Goal: Information Seeking & Learning: Learn about a topic

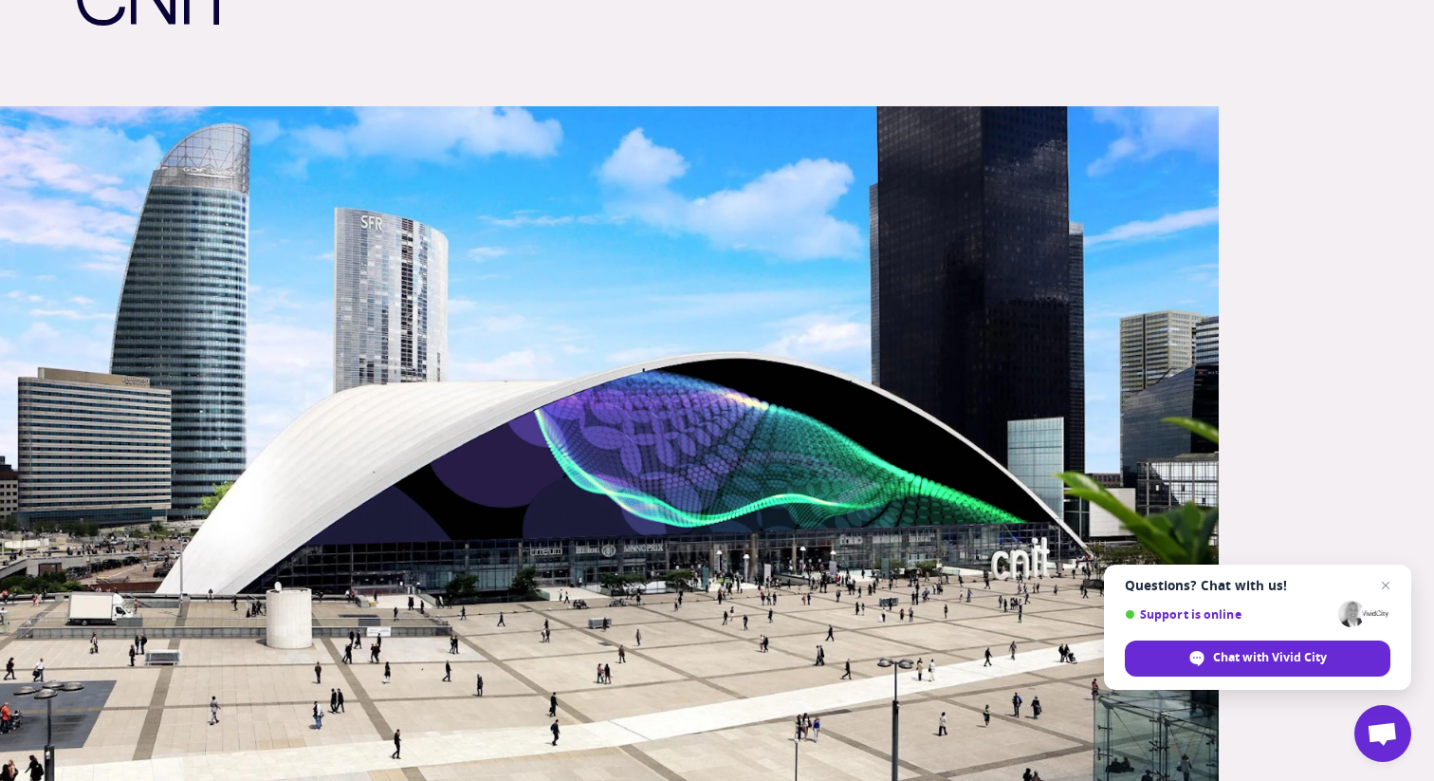
scroll to position [288, 0]
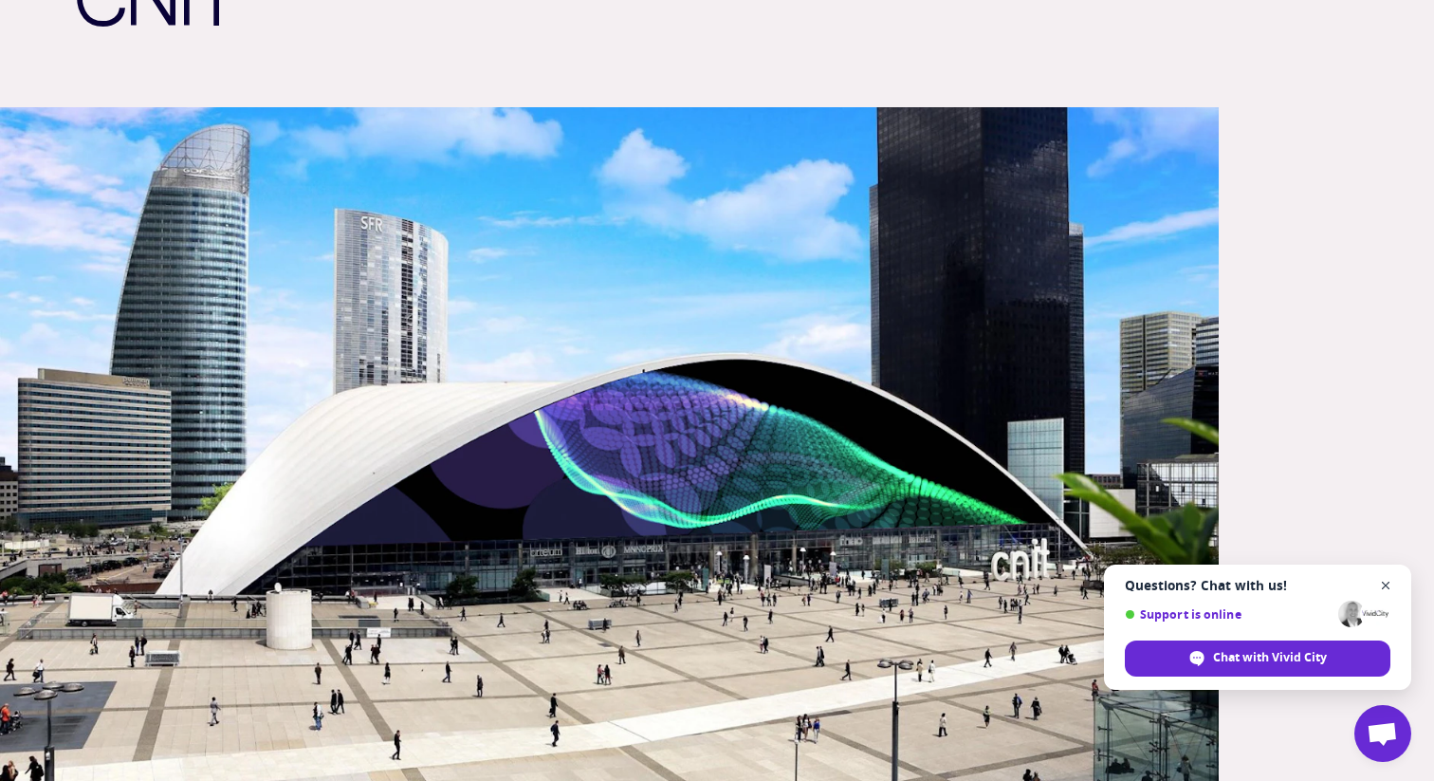
click at [1388, 585] on span "Close chat" at bounding box center [1386, 586] width 24 height 24
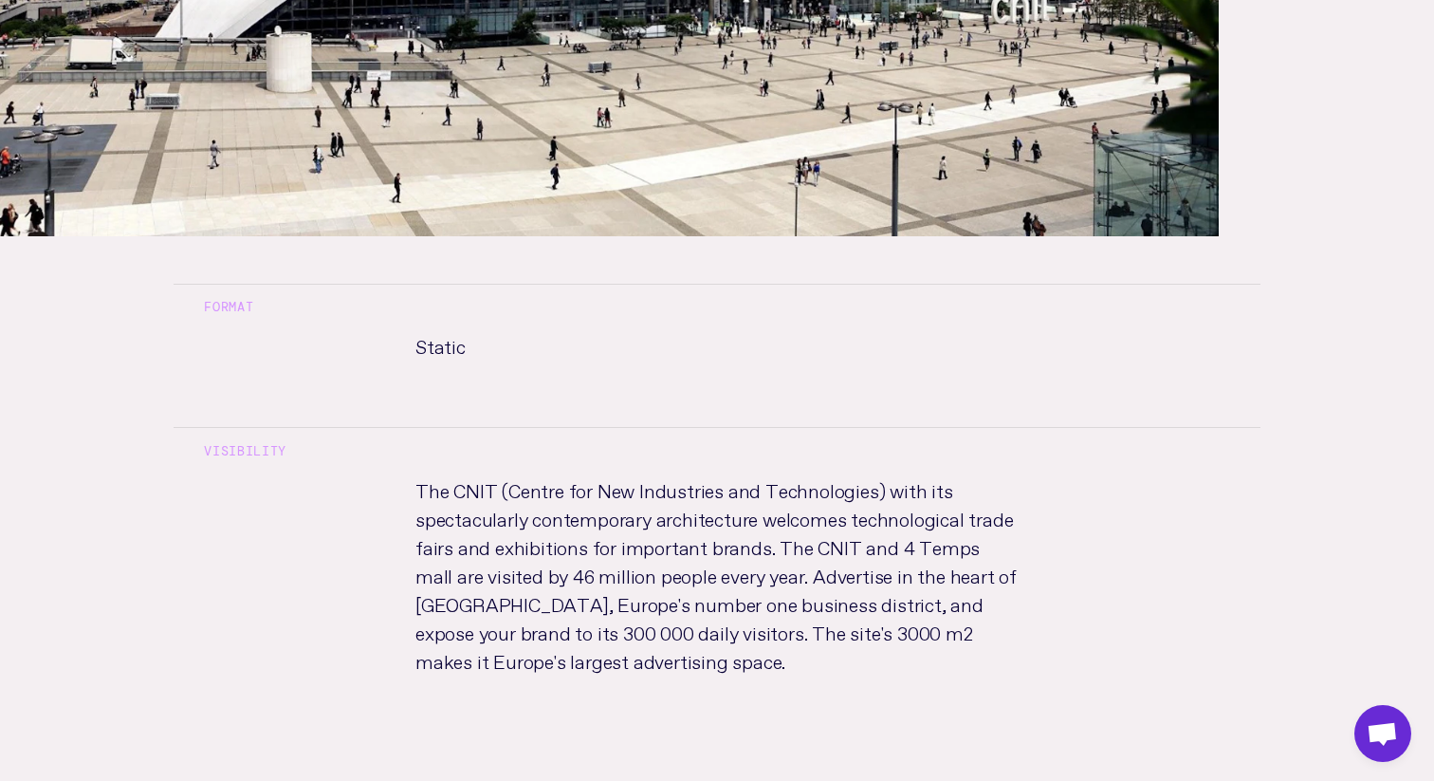
scroll to position [846, 0]
click at [715, 667] on p "The CNIT (Centre for New Industries and Technologies) with its spectacularly co…" at bounding box center [717, 591] width 664 height 237
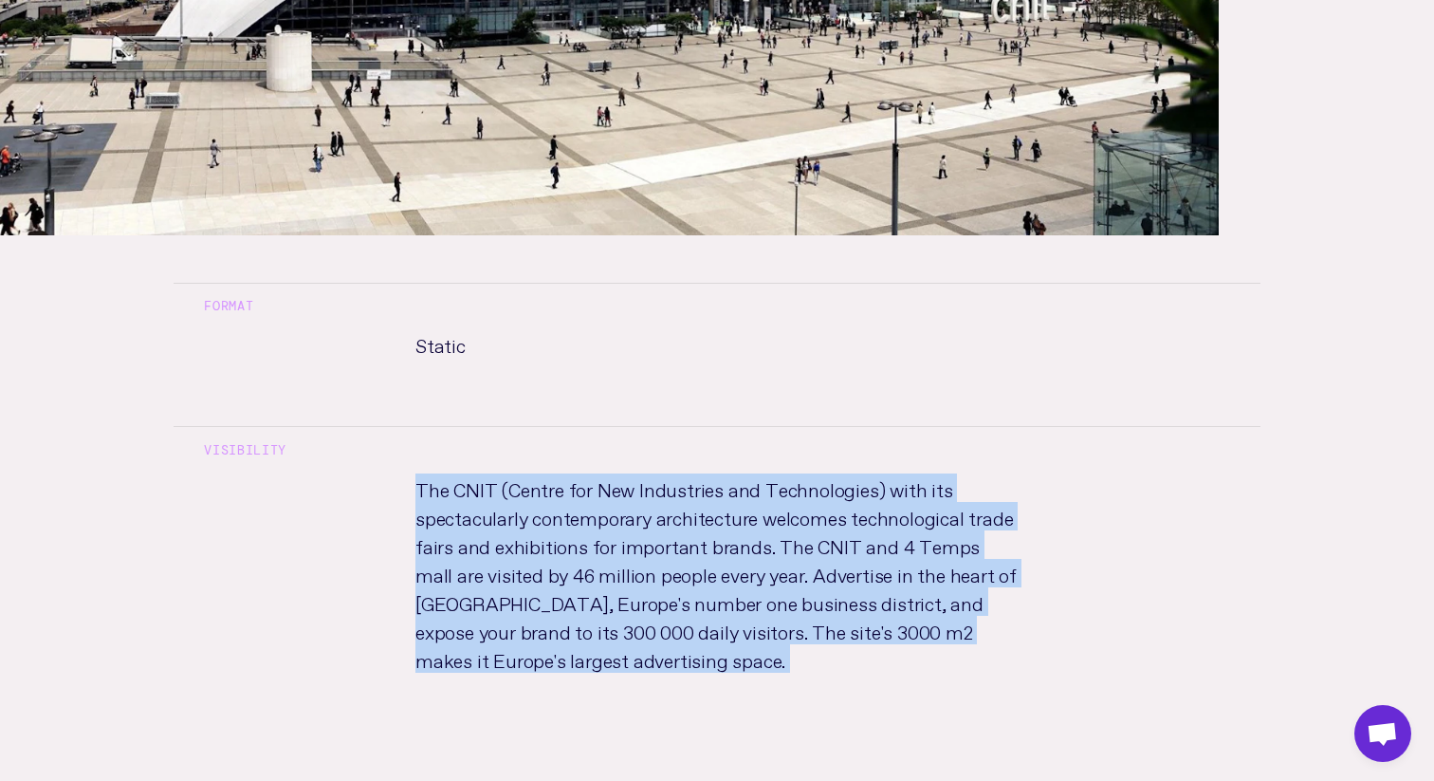
drag, startPoint x: 715, startPoint y: 667, endPoint x: 747, endPoint y: 477, distance: 192.4
click at [747, 477] on p "The CNIT (Centre for New Industries and Technologies) with its spectacularly co…" at bounding box center [717, 591] width 664 height 237
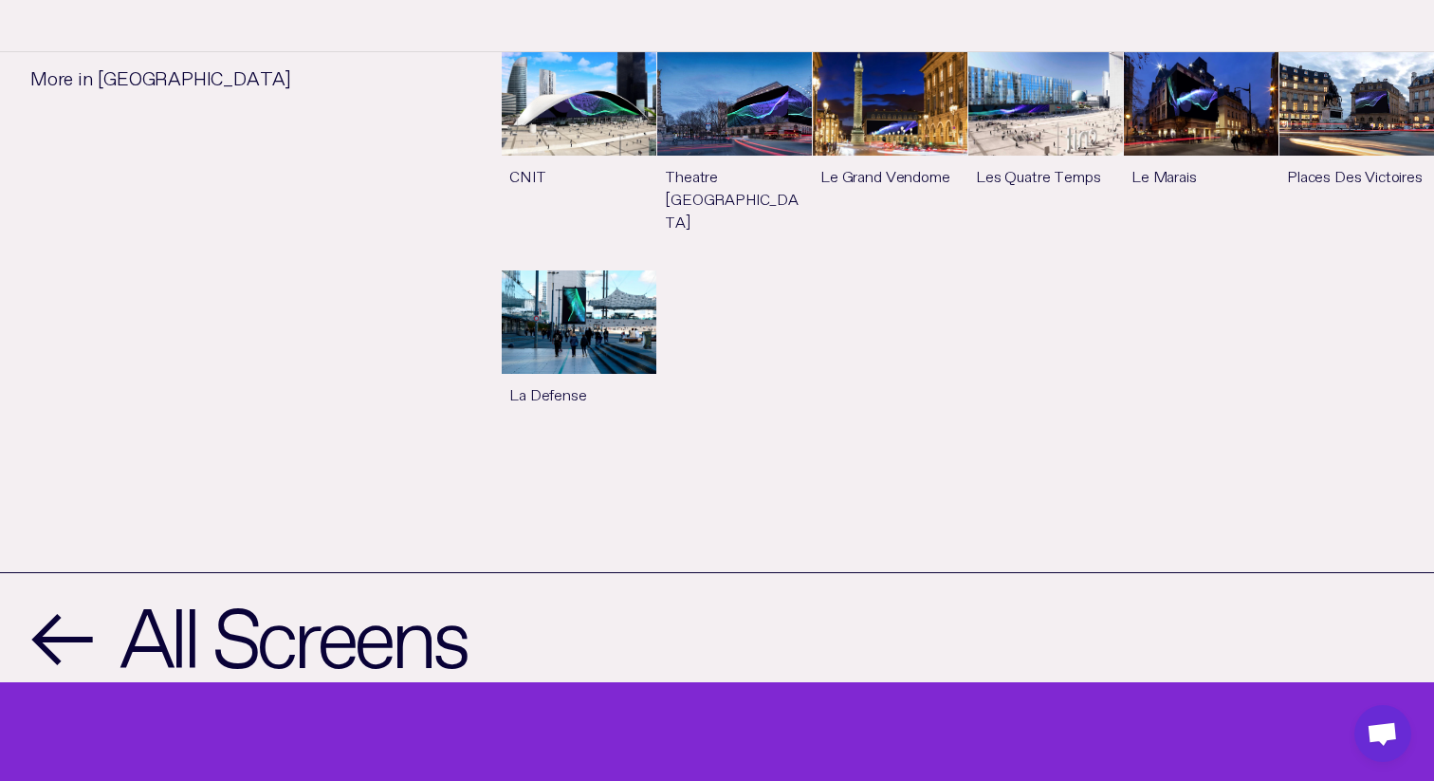
click at [744, 120] on link "See more" at bounding box center [734, 160] width 155 height 217
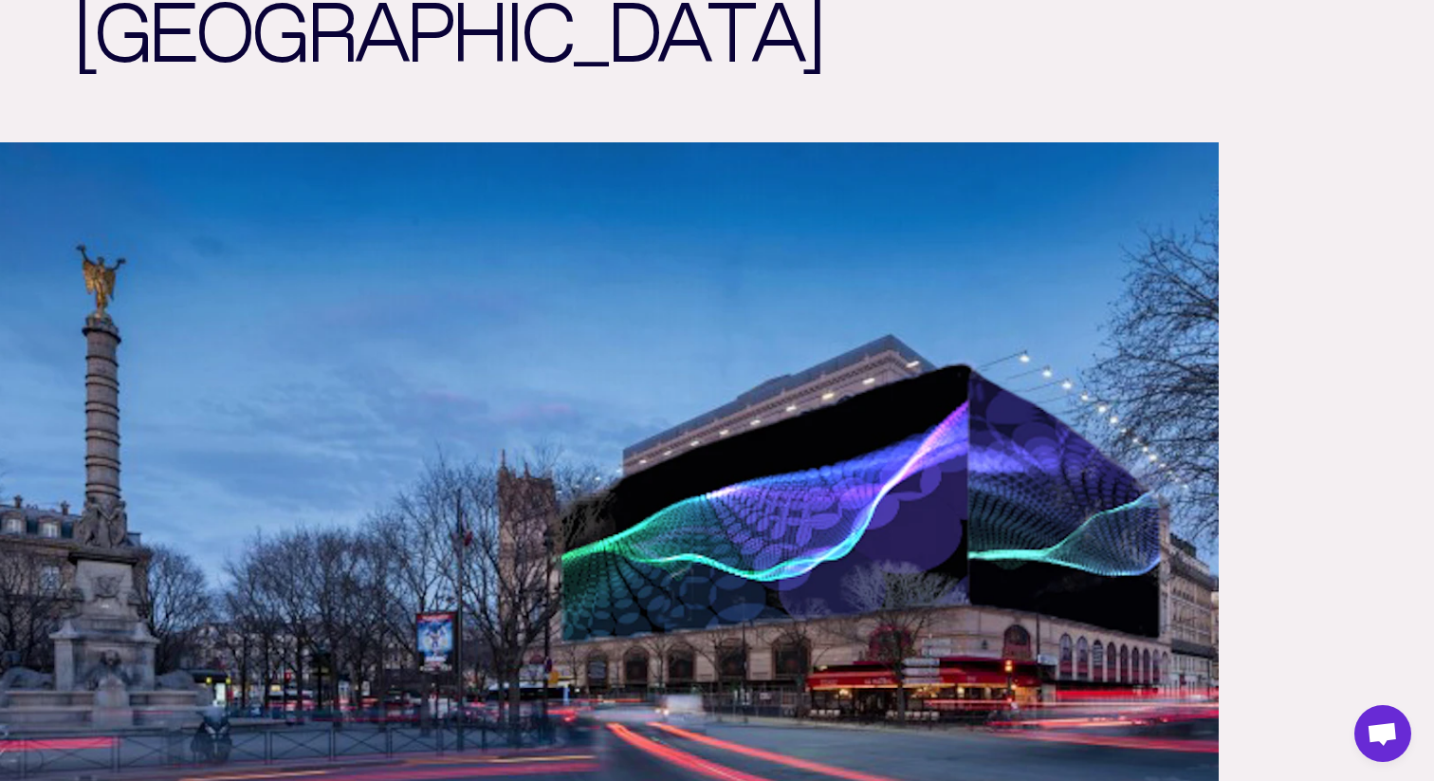
scroll to position [333, 0]
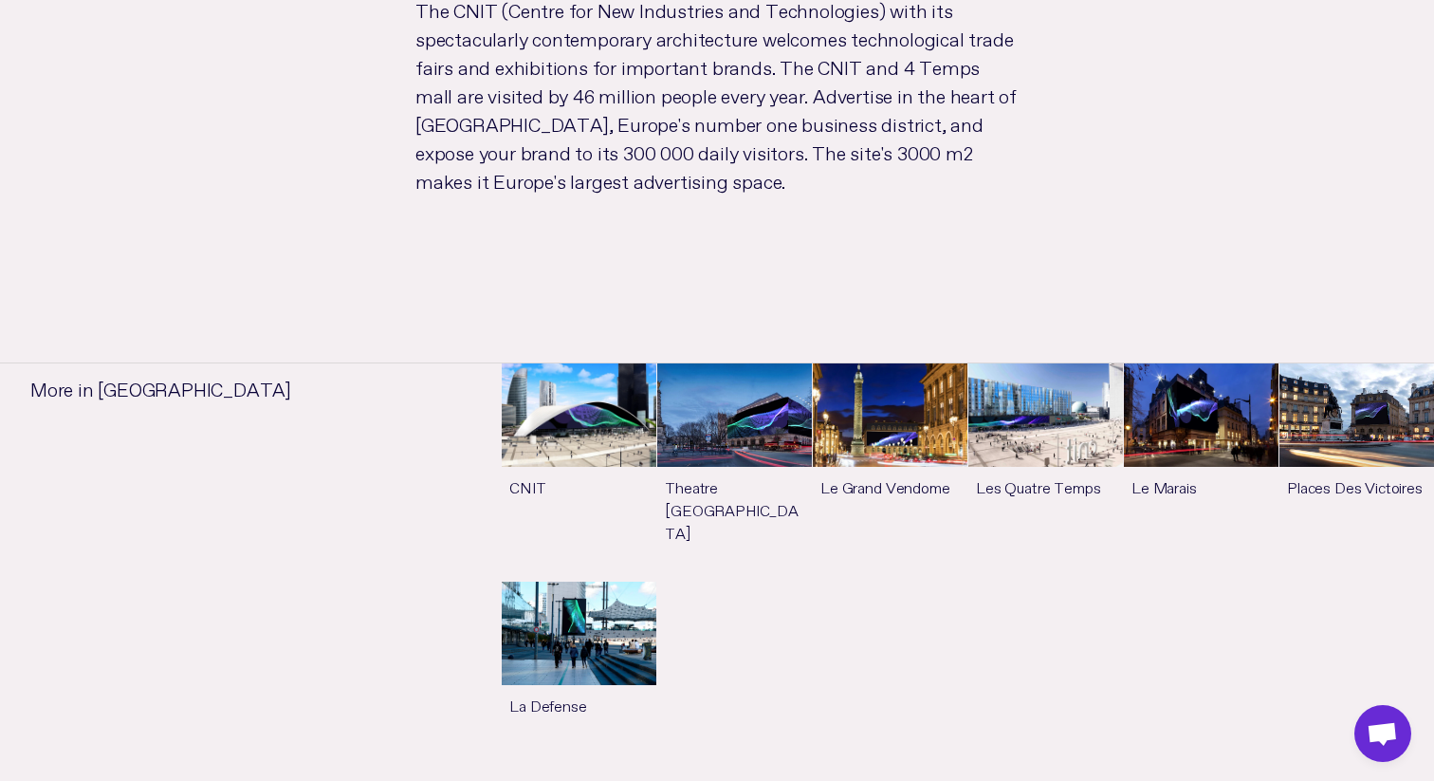
scroll to position [1324, 0]
click at [934, 426] on link "See more" at bounding box center [890, 472] width 155 height 217
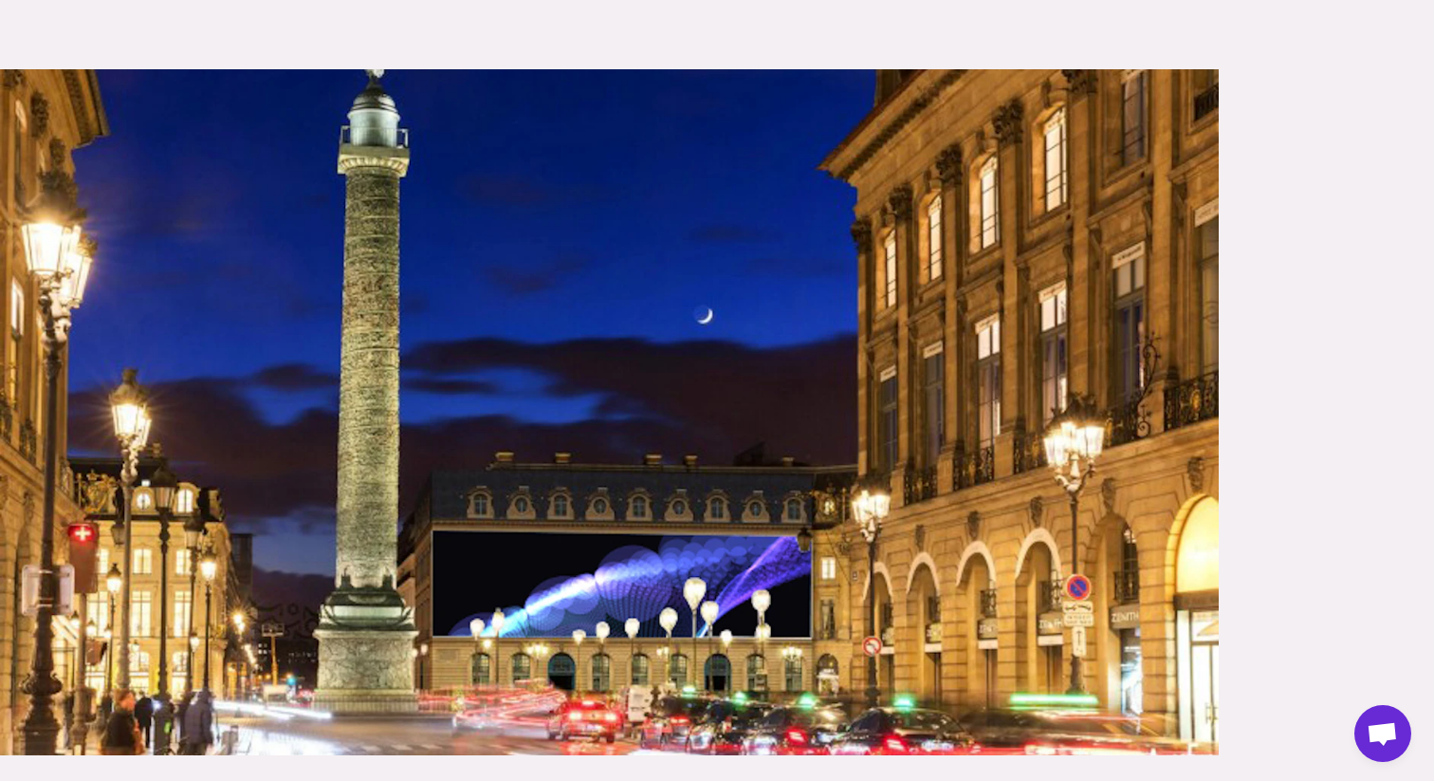
scroll to position [325, 0]
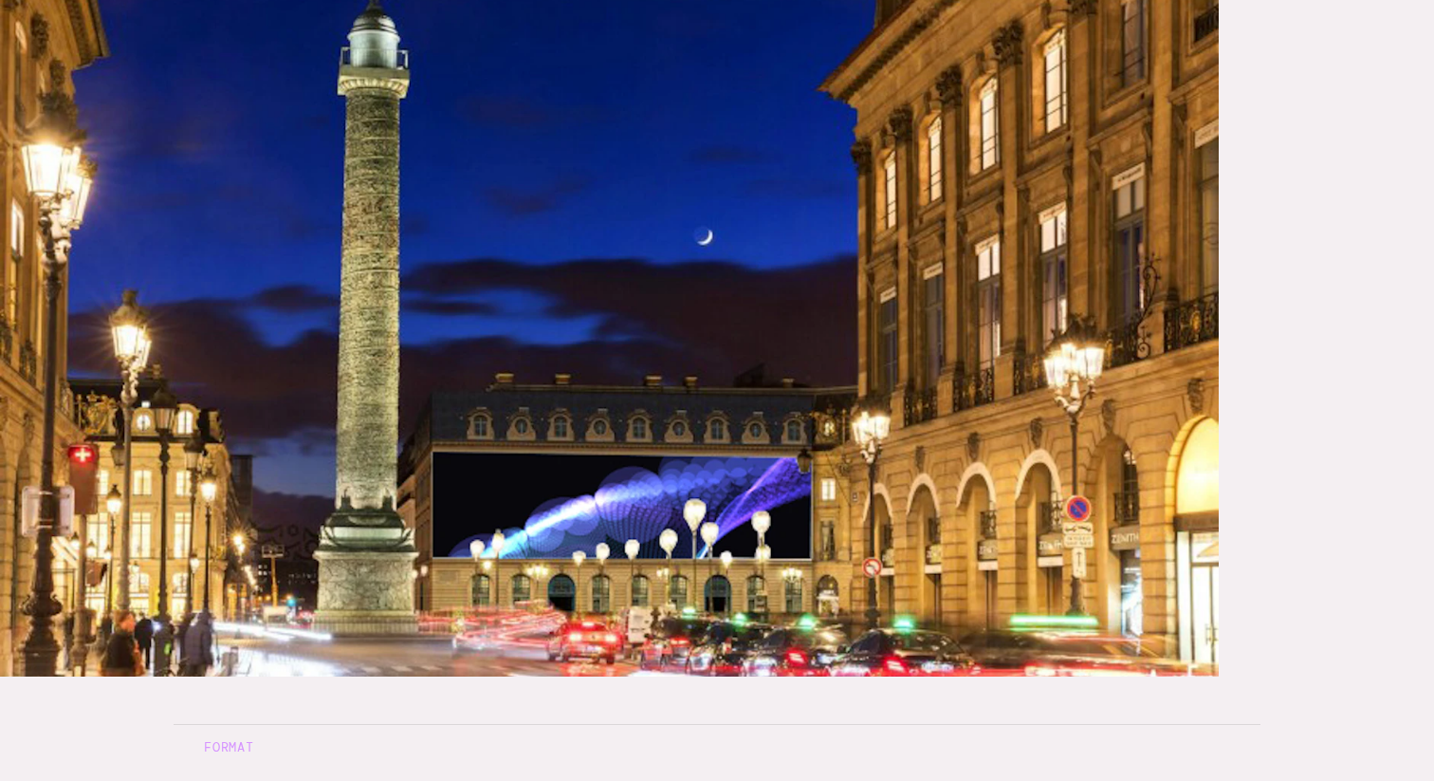
scroll to position [406, 0]
click at [1364, 356] on article "Screens / Paris Le Grand Vendome Format Static Visibility In 2019, one luxury s…" at bounding box center [717, 738] width 1434 height 2289
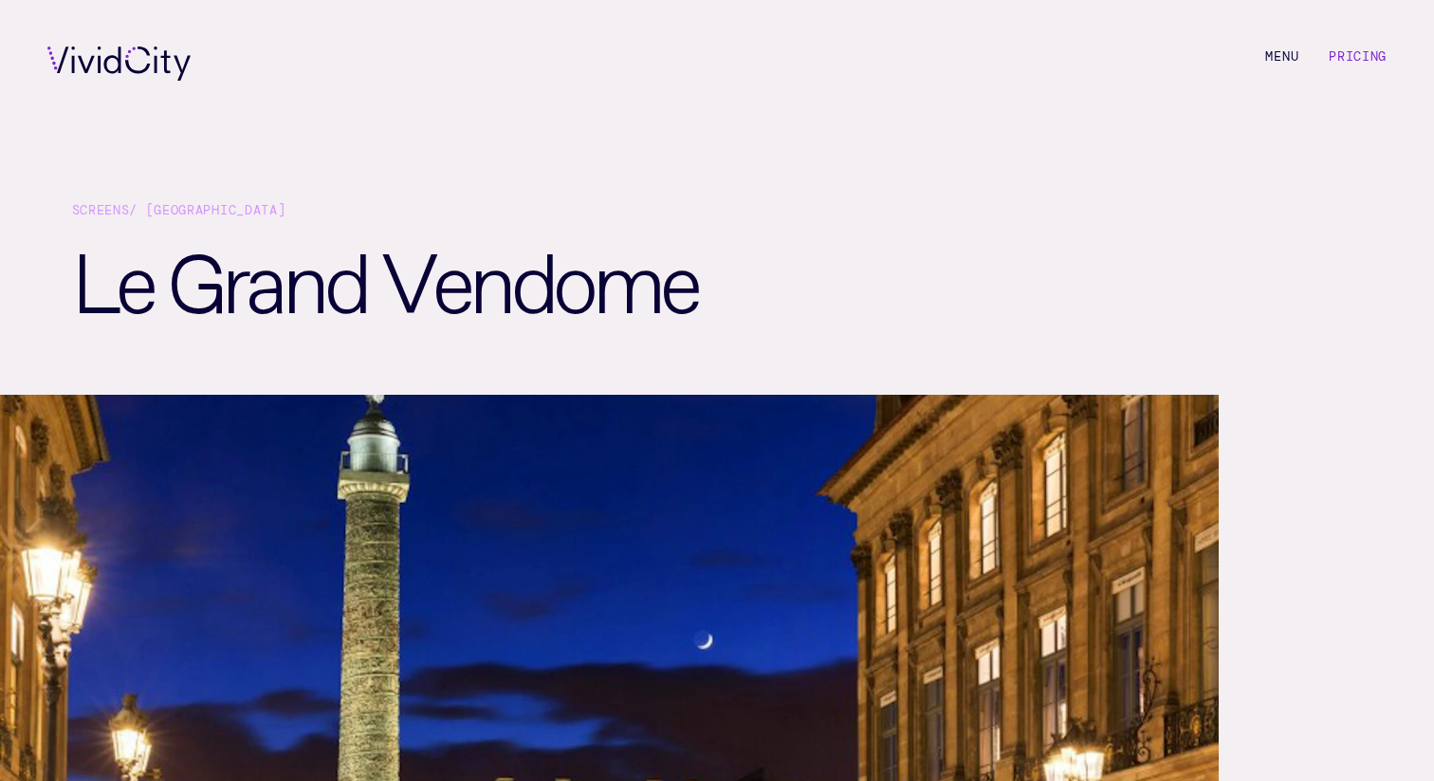
scroll to position [0, 0]
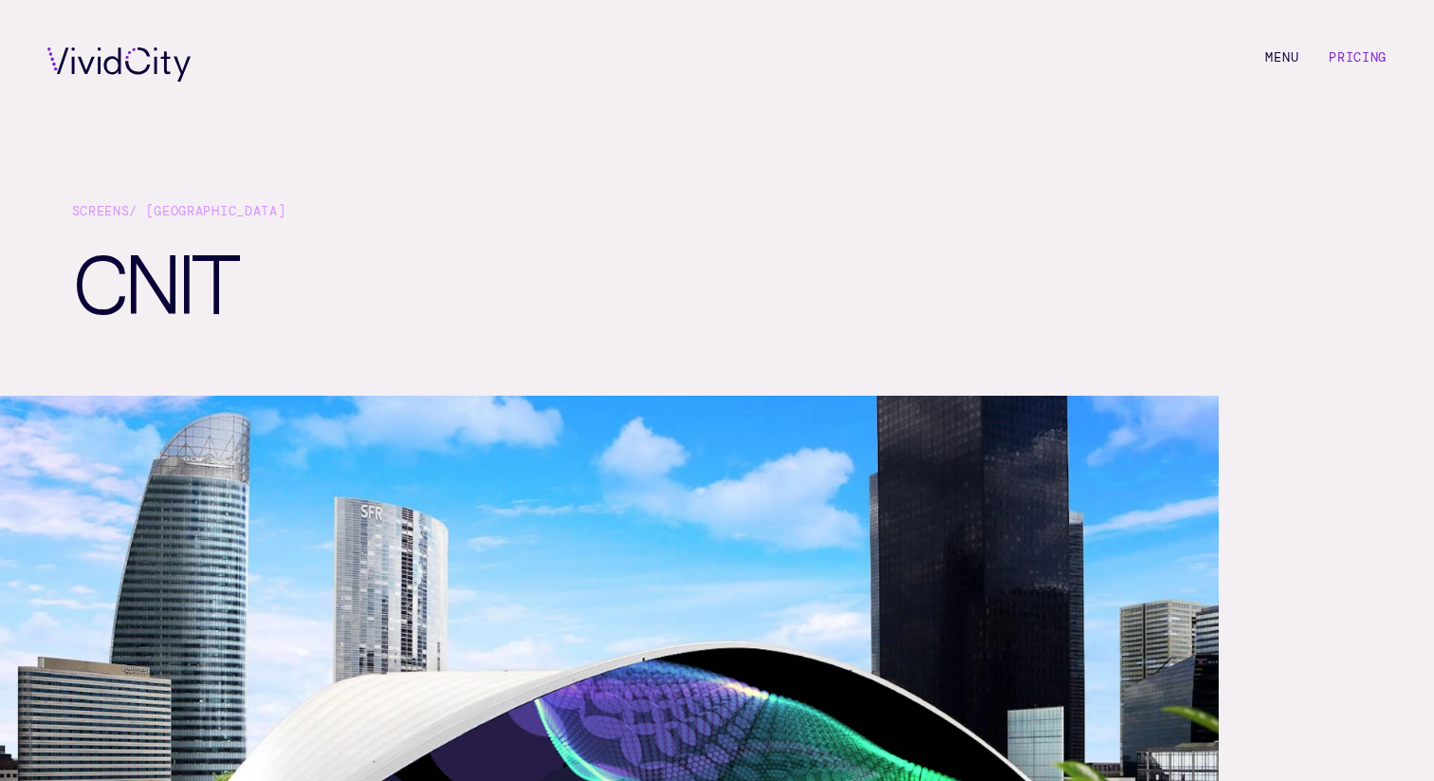
click at [1341, 61] on link "Pricing" at bounding box center [1358, 57] width 58 height 16
